Goal: Task Accomplishment & Management: Manage account settings

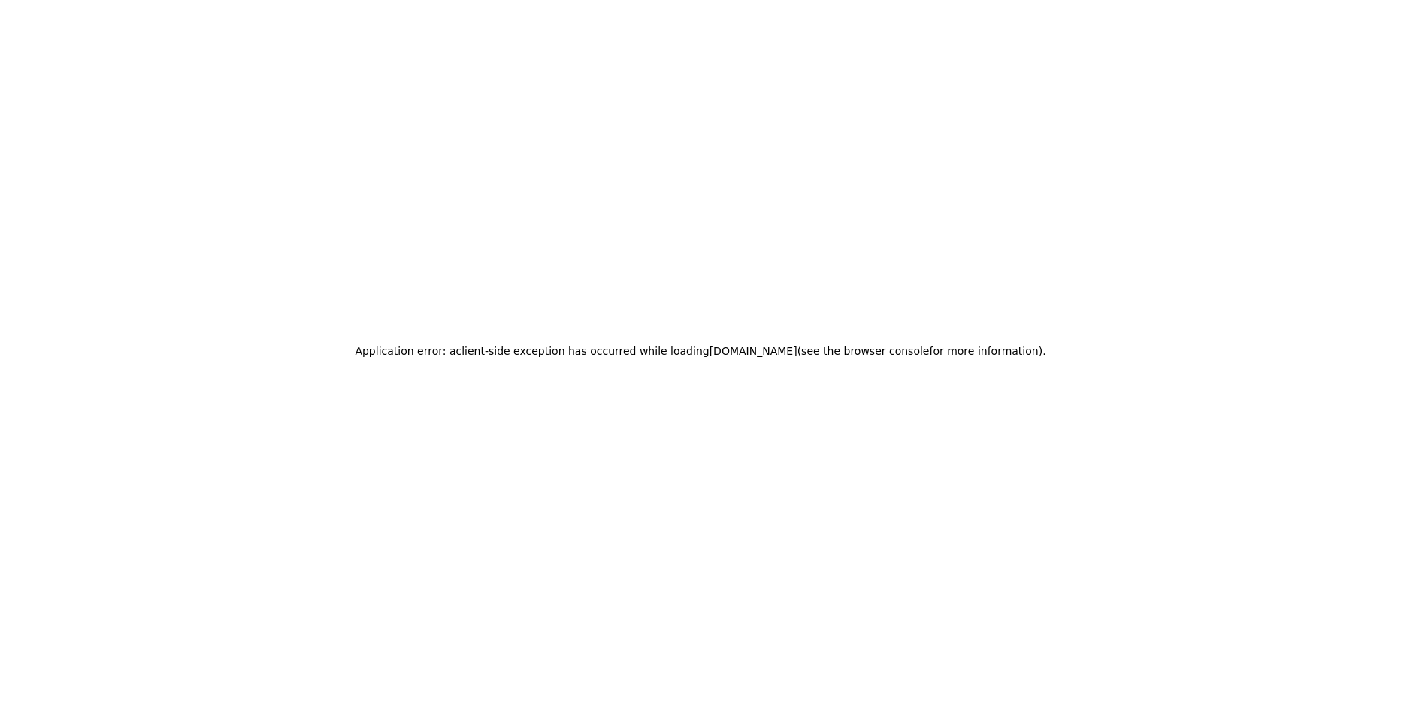
click at [1162, 142] on div "Application error: a client -side exception has occurred while loading app.usei…" at bounding box center [700, 351] width 1401 height 702
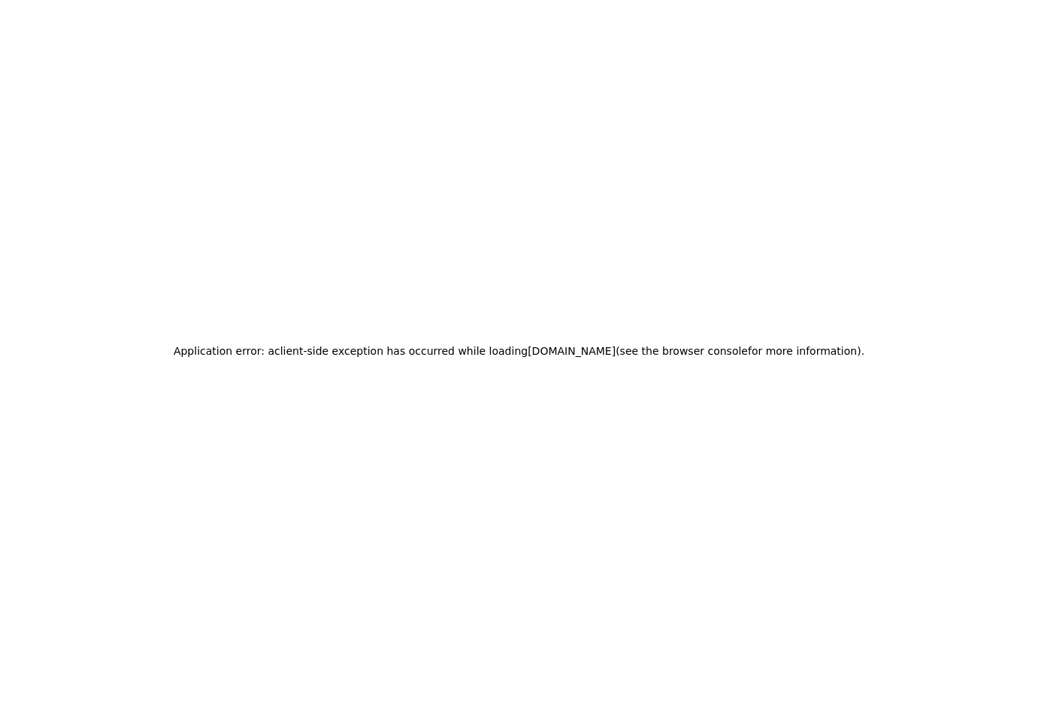
click at [854, 243] on div "Application error: a client -side exception has occurred while loading [DOMAIN_…" at bounding box center [519, 351] width 1038 height 702
click at [694, 180] on div "Application error: a client -side exception has occurred while loading app.usei…" at bounding box center [519, 351] width 1038 height 702
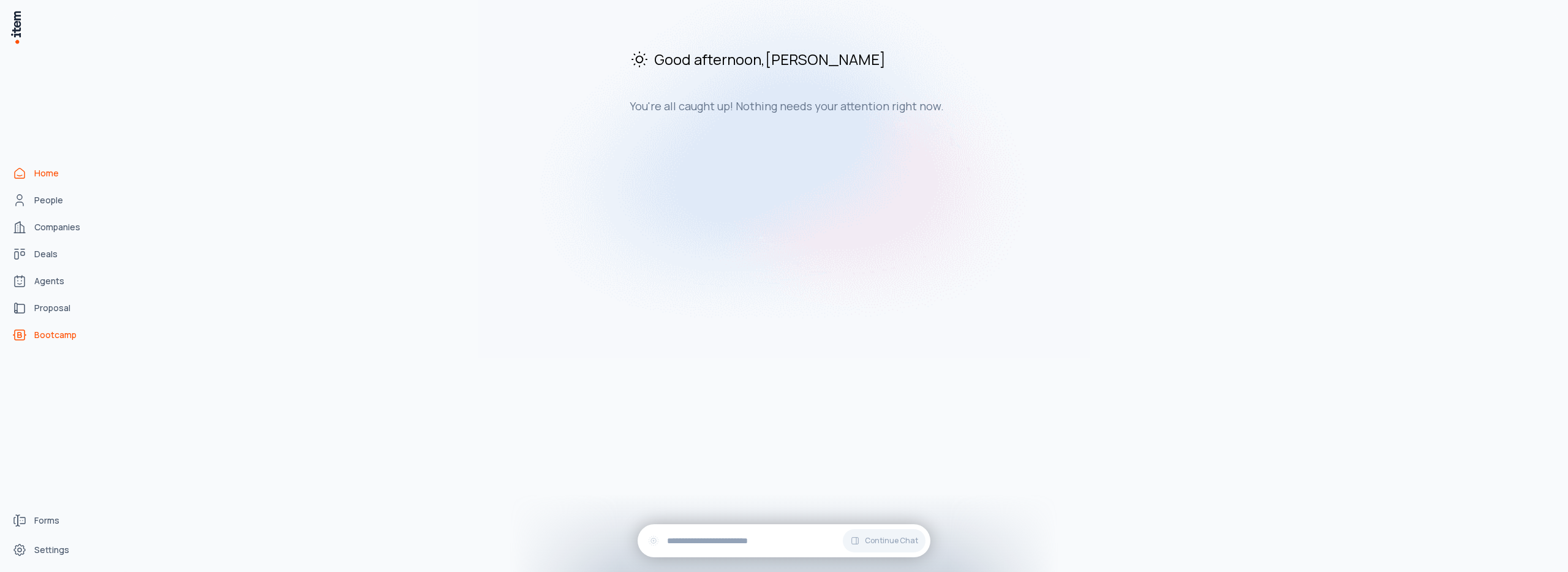
click at [45, 326] on link "Bootcamp" at bounding box center [54, 335] width 93 height 24
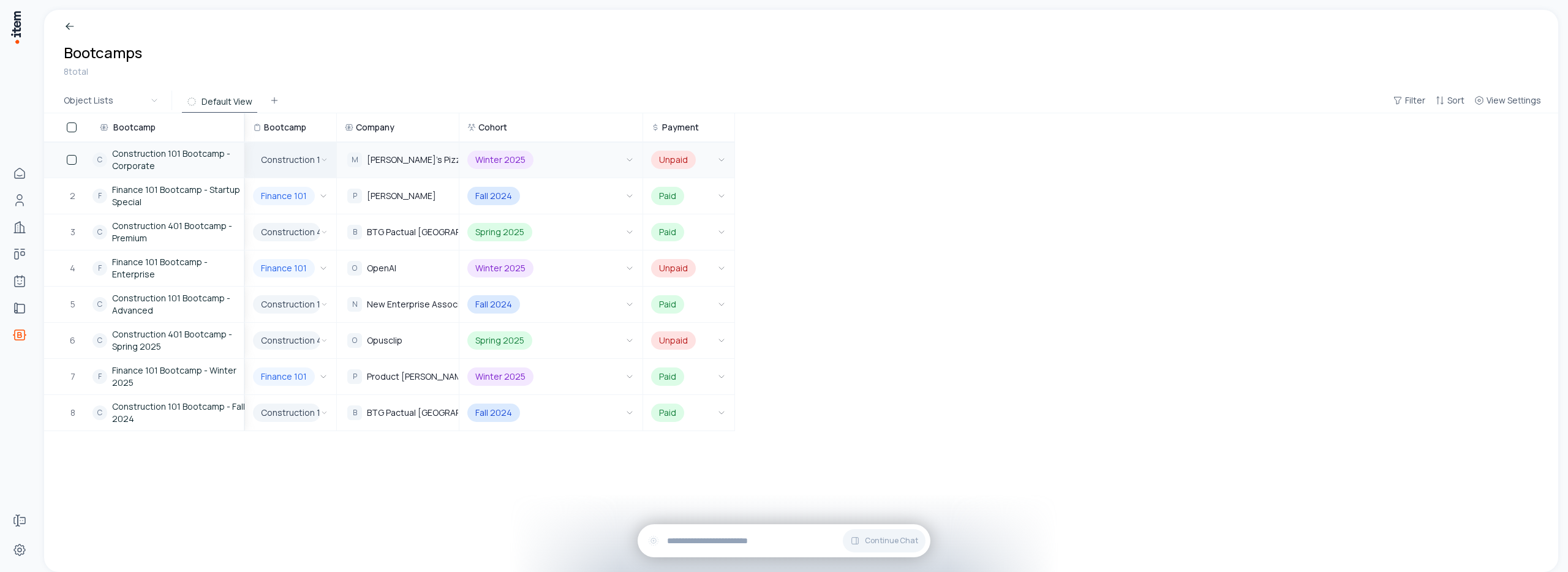
click at [326, 161] on icon "button" at bounding box center [324, 160] width 8 height 10
click at [401, 82] on html "Home People Companies Deals Agents Proposal Bootcamp Forms Settings Breadcrumb …" at bounding box center [784, 286] width 1568 height 572
click at [325, 194] on icon "button" at bounding box center [324, 196] width 10 height 10
click at [410, 81] on html "Home People Companies Deals Agents Proposal Bootcamp Forms Settings Breadcrumb …" at bounding box center [784, 286] width 1568 height 572
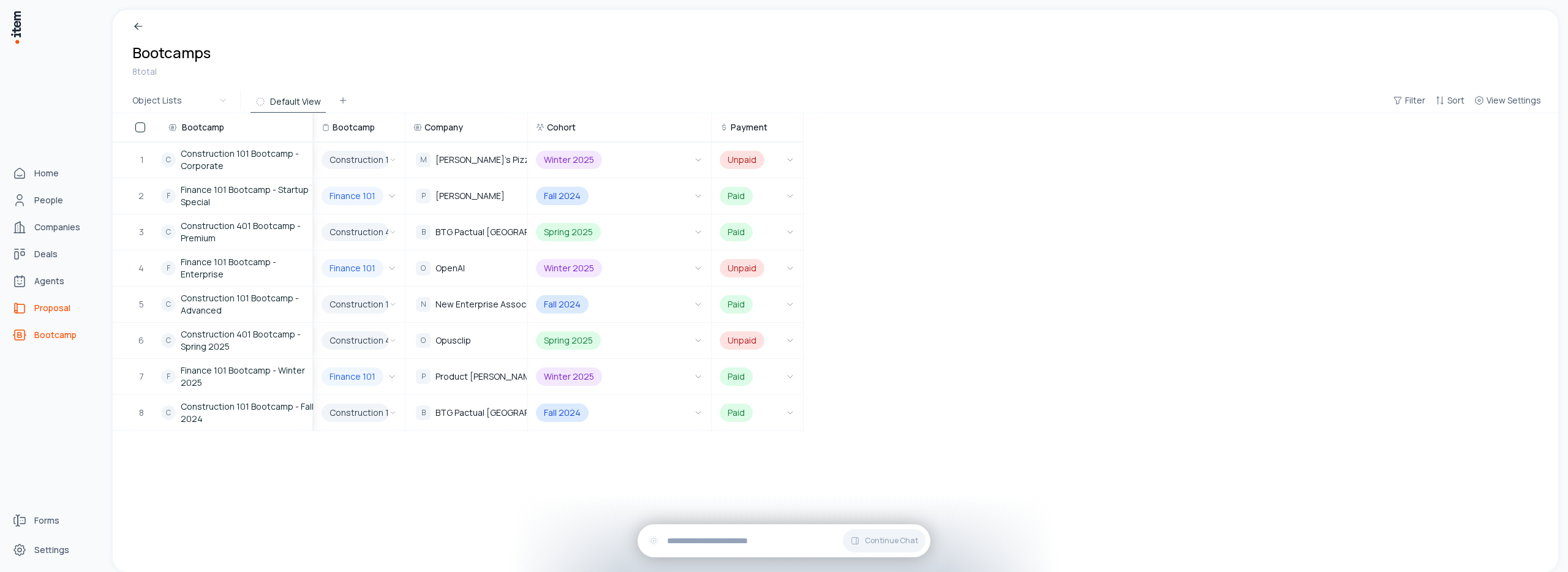
click at [26, 309] on icon "proposals" at bounding box center [20, 308] width 15 height 15
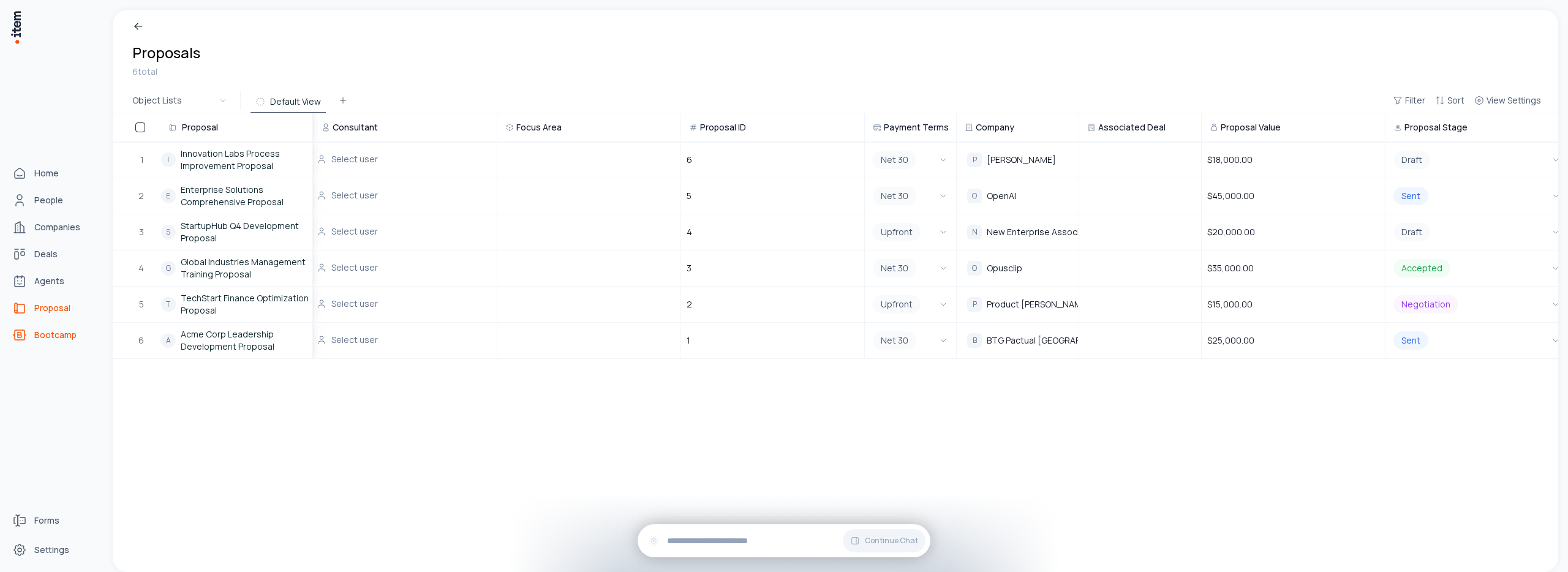
click at [48, 337] on span "Bootcamp" at bounding box center [55, 334] width 42 height 12
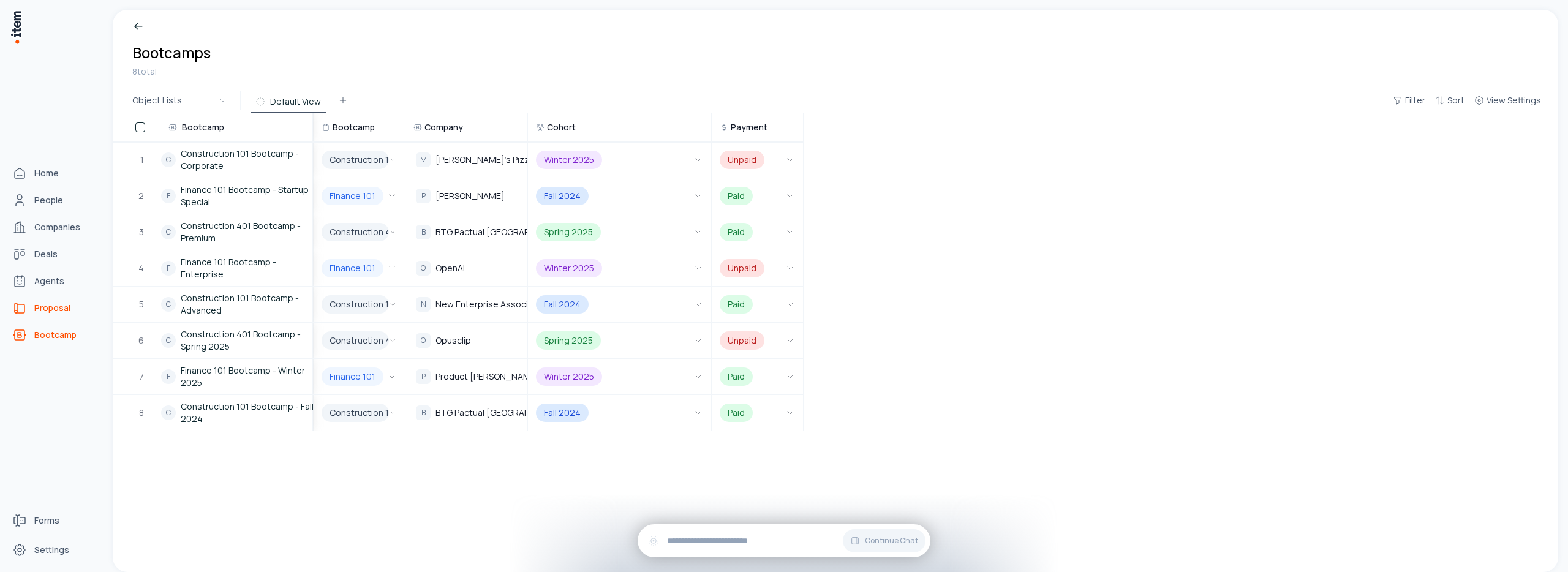
click at [29, 312] on link "Proposal" at bounding box center [54, 308] width 93 height 24
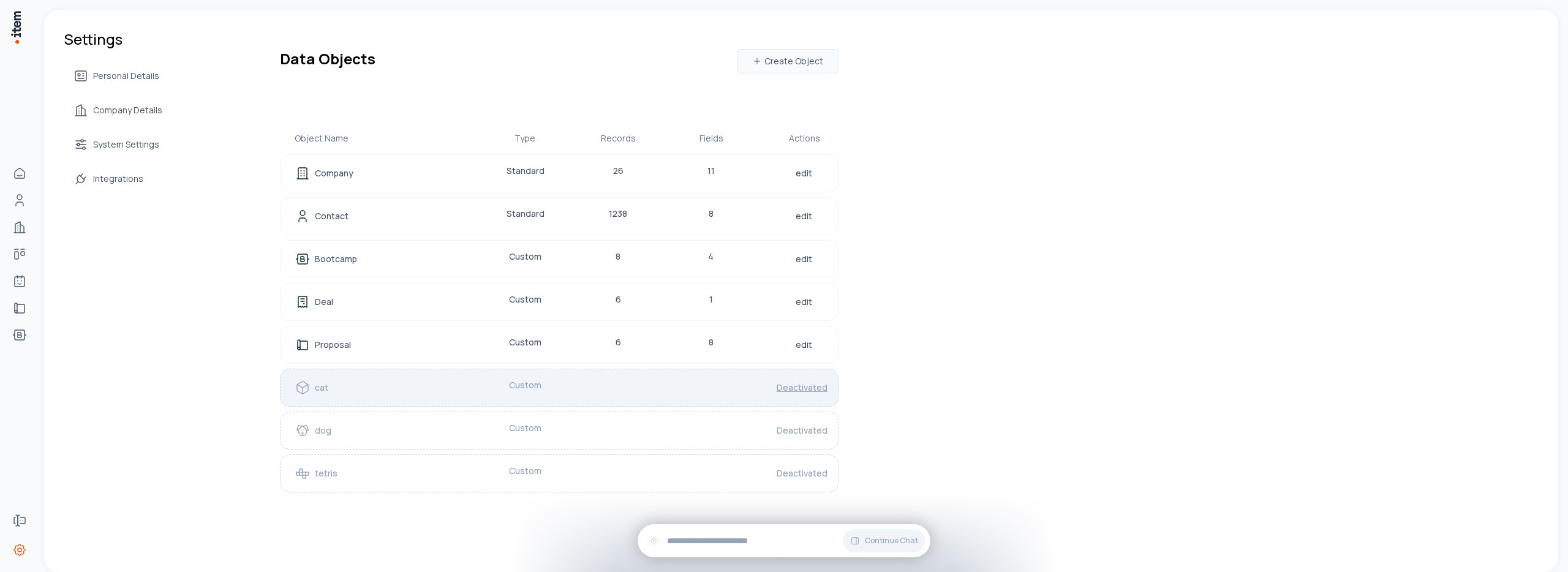
click at [809, 388] on link "Deactivated" at bounding box center [802, 387] width 55 height 17
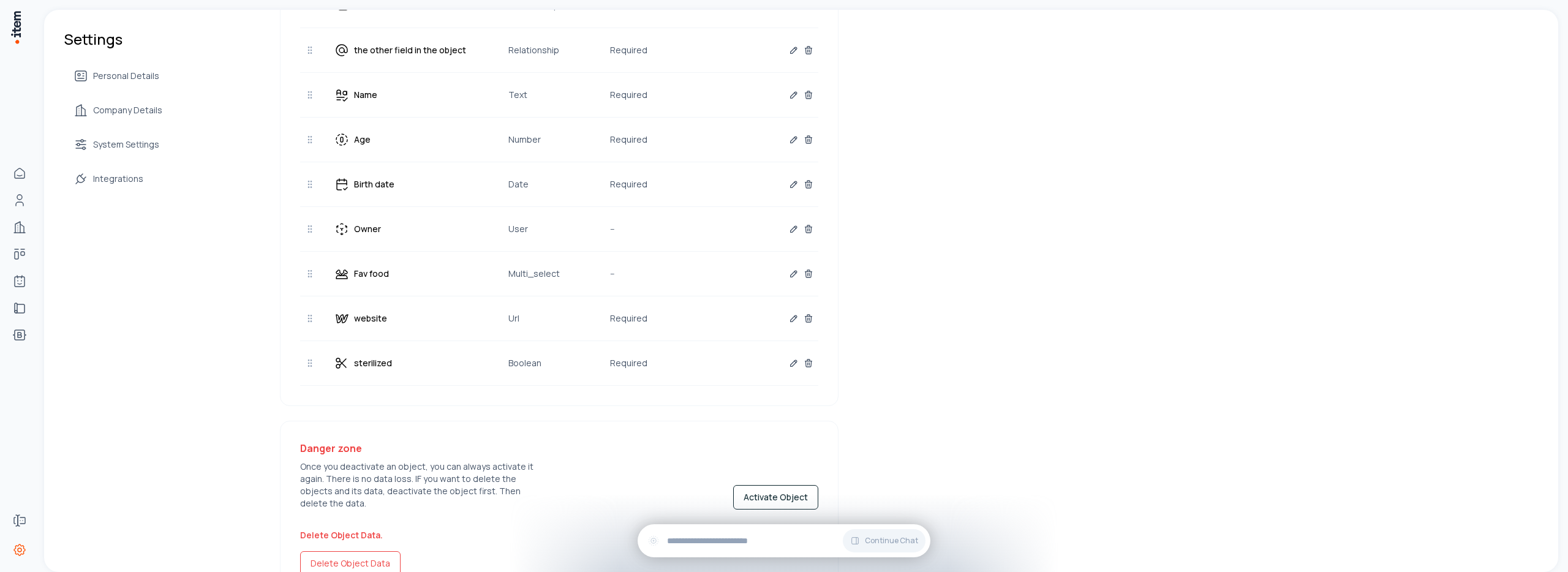
scroll to position [393, 0]
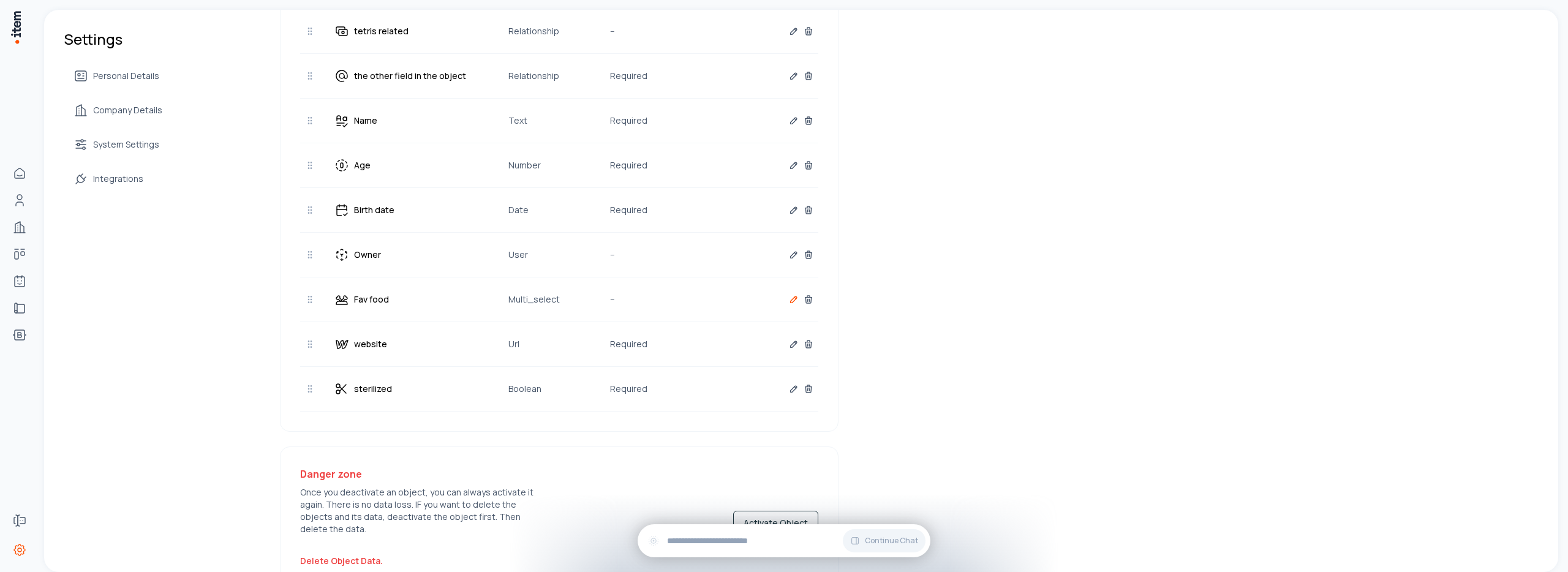
click at [791, 301] on icon "button" at bounding box center [794, 300] width 7 height 7
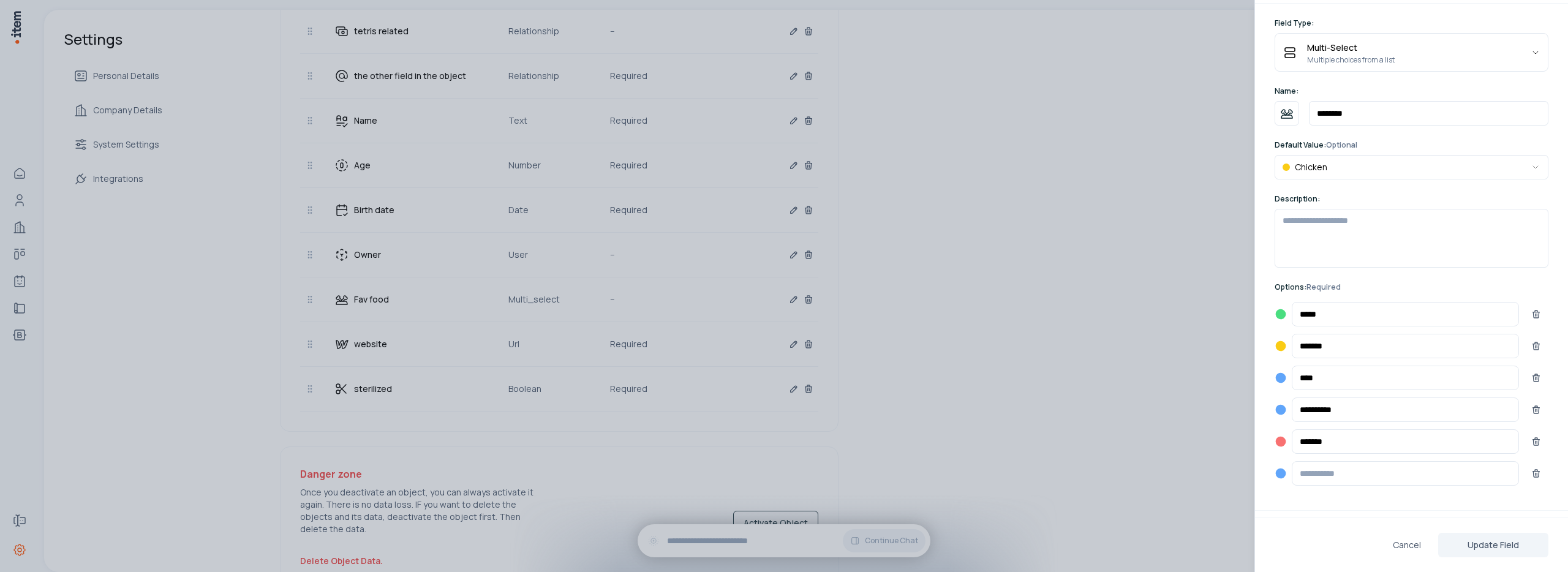
scroll to position [103, 0]
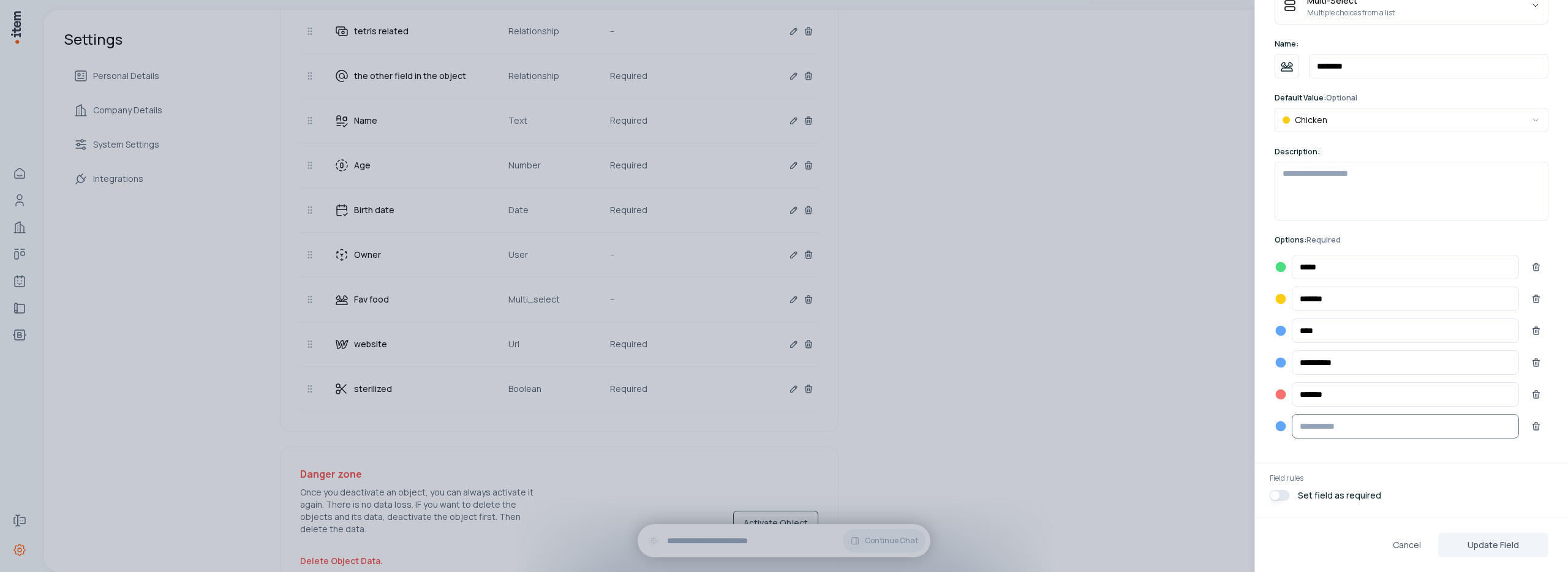
click at [1340, 429] on input at bounding box center [1405, 426] width 227 height 24
type input "*****"
click at [1355, 484] on form "**********" at bounding box center [1412, 253] width 313 height 592
click at [1531, 545] on button "Update Field" at bounding box center [1492, 545] width 110 height 24
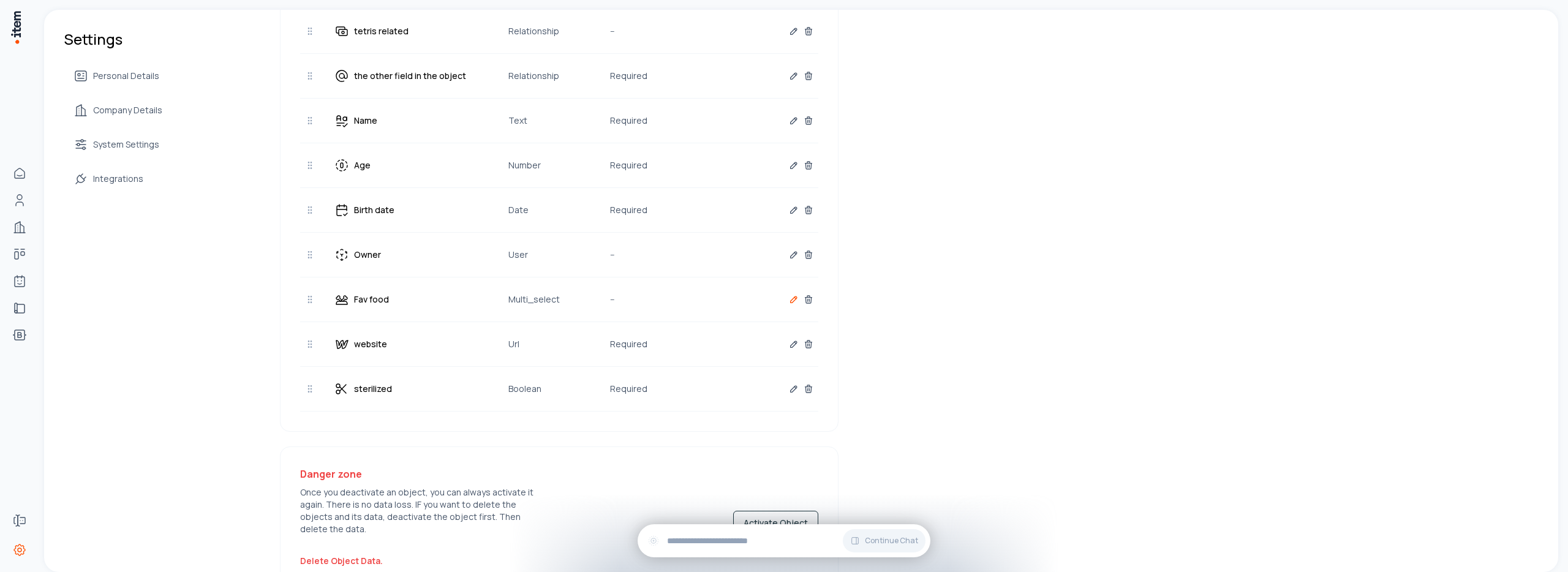
click at [789, 303] on icon "button" at bounding box center [794, 299] width 10 height 10
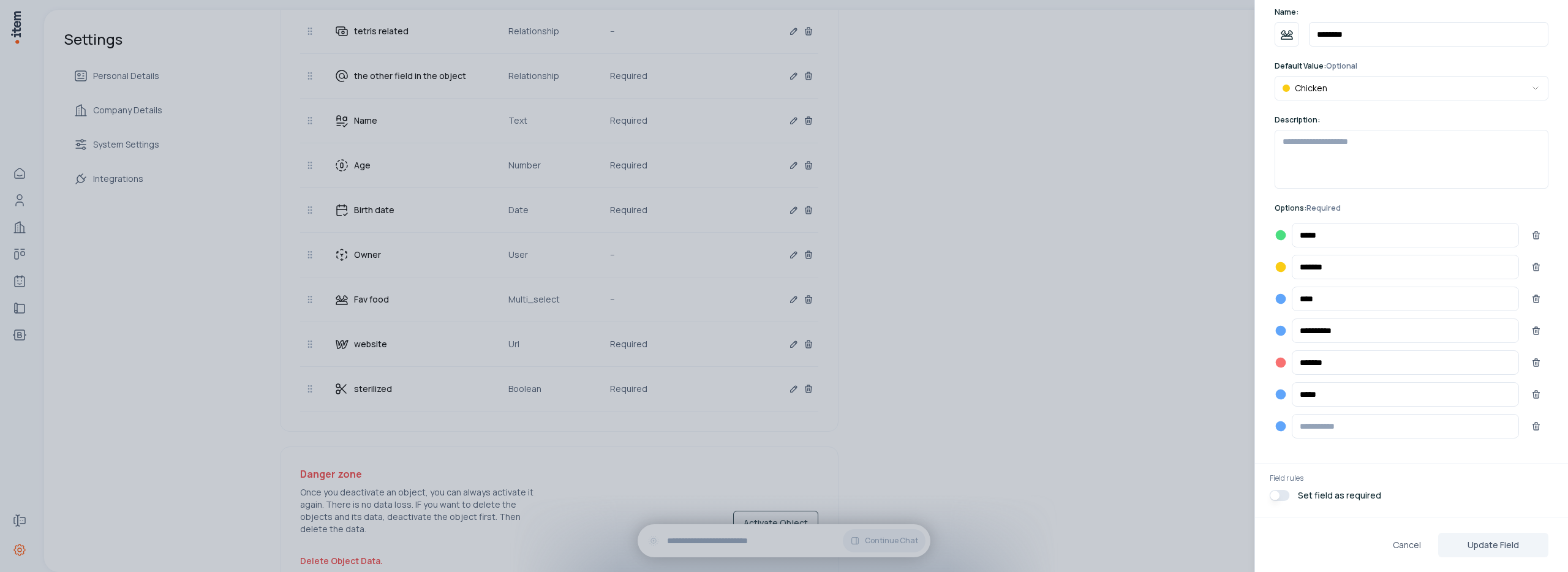
click at [1059, 367] on div at bounding box center [784, 286] width 1568 height 572
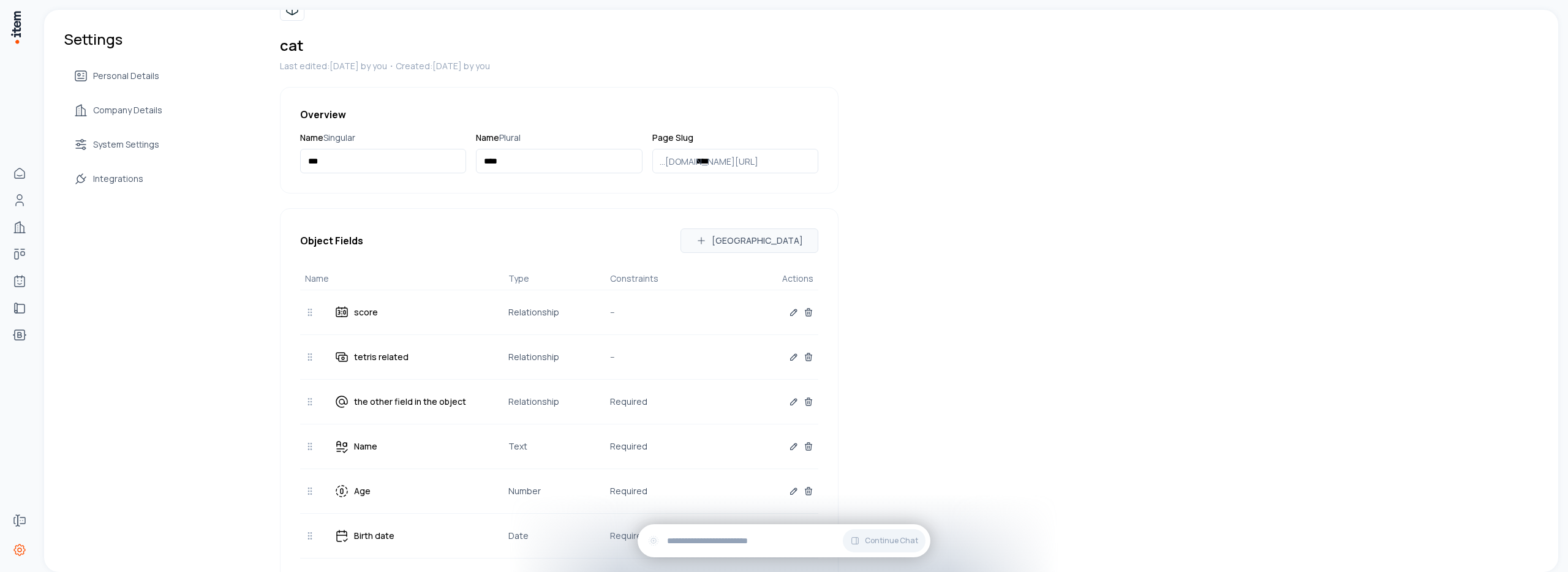
scroll to position [0, 0]
